Goal: Task Accomplishment & Management: Manage account settings

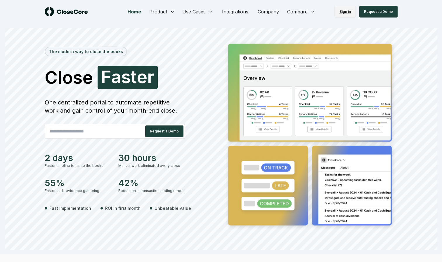
click at [345, 14] on link "Sign in" at bounding box center [345, 12] width 21 height 12
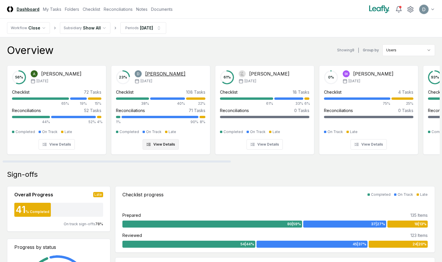
click at [171, 128] on div "23 % Donna Jordan Sep '25 Checklist 108 Tasks 38% 40% 22% Reconciliations 71 Ta…" at bounding box center [160, 109] width 89 height 79
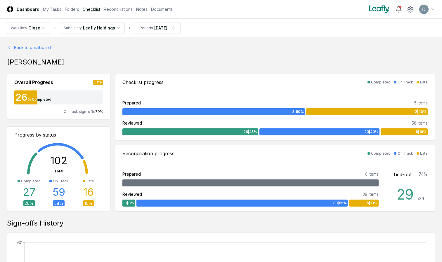
click at [88, 9] on link "Checklist" at bounding box center [92, 9] width 18 height 6
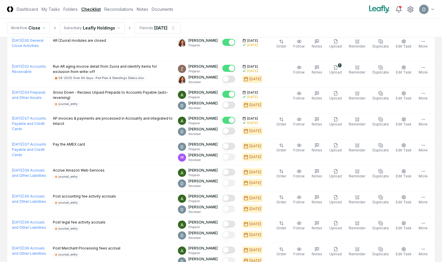
scroll to position [886, 0]
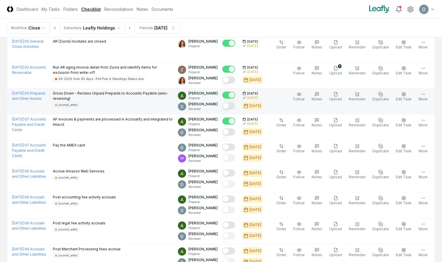
click at [233, 105] on button "Mark complete" at bounding box center [228, 106] width 13 height 7
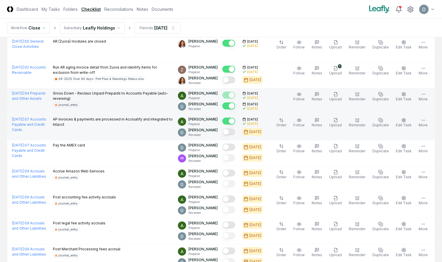
click at [233, 134] on button "Mark complete" at bounding box center [228, 132] width 13 height 7
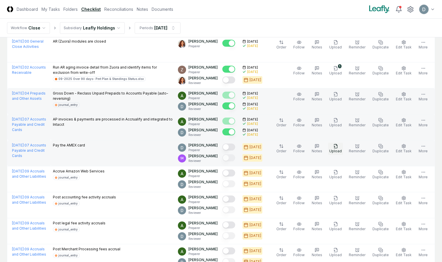
click at [340, 153] on span "Upload" at bounding box center [335, 151] width 13 height 4
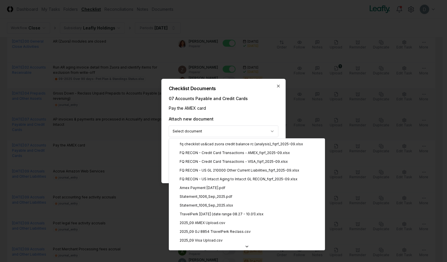
select select "**********"
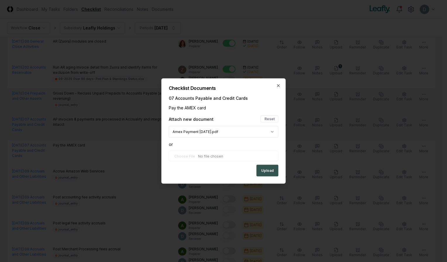
click at [263, 169] on button "Upload" at bounding box center [267, 171] width 22 height 12
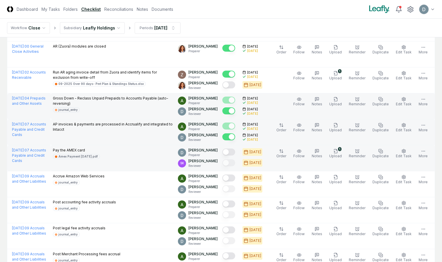
click at [229, 151] on button "Mark complete" at bounding box center [228, 152] width 13 height 7
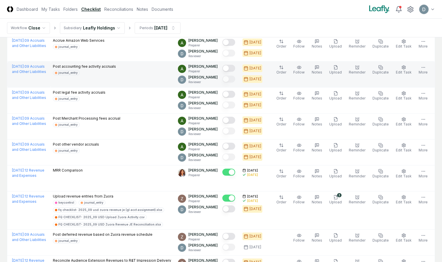
scroll to position [1022, 0]
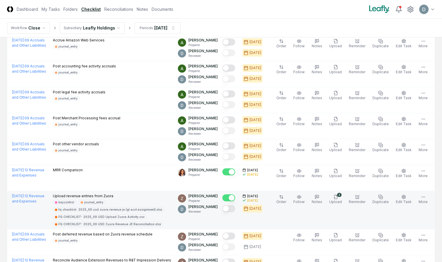
click at [233, 210] on button "Mark complete" at bounding box center [228, 208] width 13 height 7
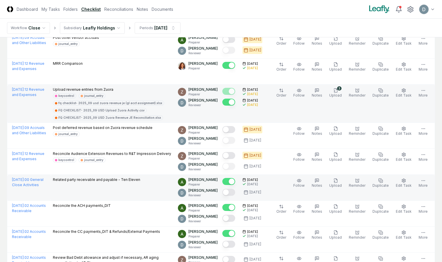
scroll to position [1129, 0]
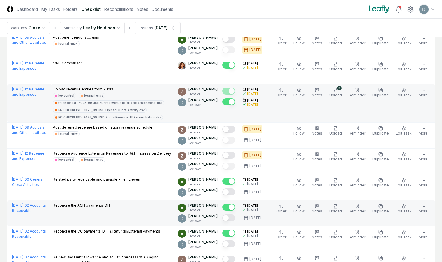
click at [233, 220] on button "Mark complete" at bounding box center [228, 218] width 13 height 7
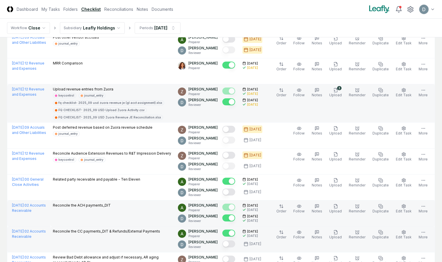
click at [231, 244] on button "Mark complete" at bounding box center [228, 244] width 13 height 7
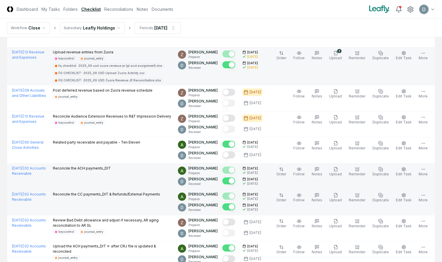
scroll to position [1175, 0]
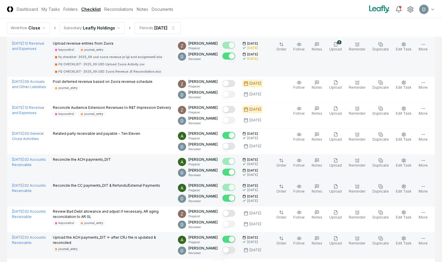
click at [231, 251] on button "Mark complete" at bounding box center [228, 250] width 13 height 7
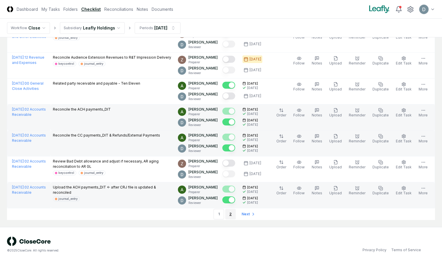
click at [228, 215] on link "2" at bounding box center [230, 214] width 11 height 11
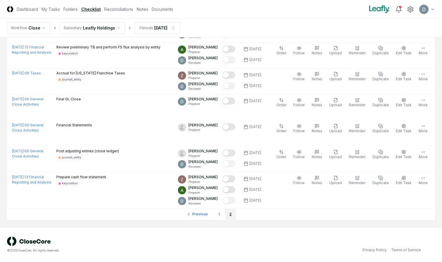
scroll to position [578, 0]
click at [230, 215] on li "2" at bounding box center [230, 214] width 11 height 11
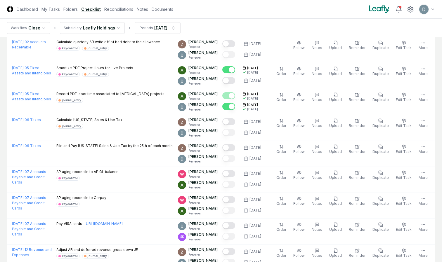
scroll to position [219, 0]
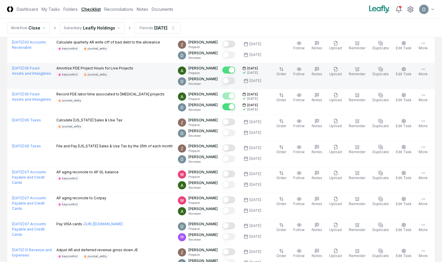
click at [235, 86] on td at bounding box center [230, 76] width 20 height 26
click at [234, 82] on button "Mark complete" at bounding box center [228, 80] width 13 height 7
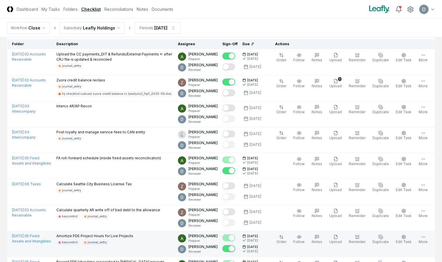
scroll to position [49, 0]
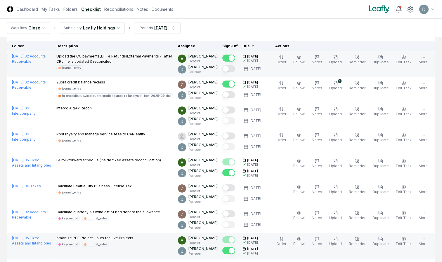
click at [231, 64] on div at bounding box center [229, 64] width 15 height 20
click at [231, 69] on button "Mark complete" at bounding box center [228, 68] width 13 height 7
